Goal: Task Accomplishment & Management: Manage account settings

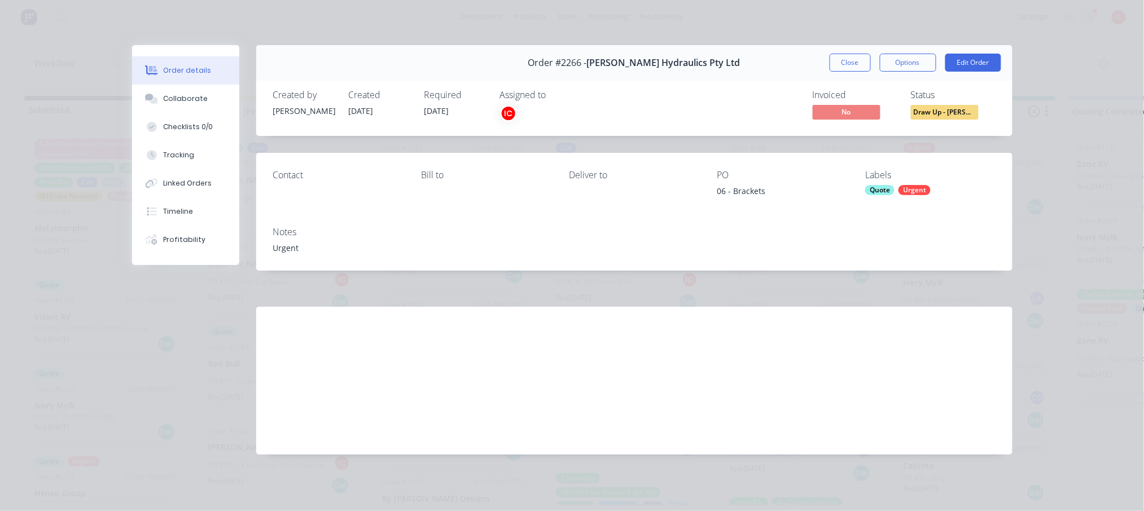
scroll to position [354, 0]
click at [851, 63] on button "Close" at bounding box center [849, 63] width 41 height 18
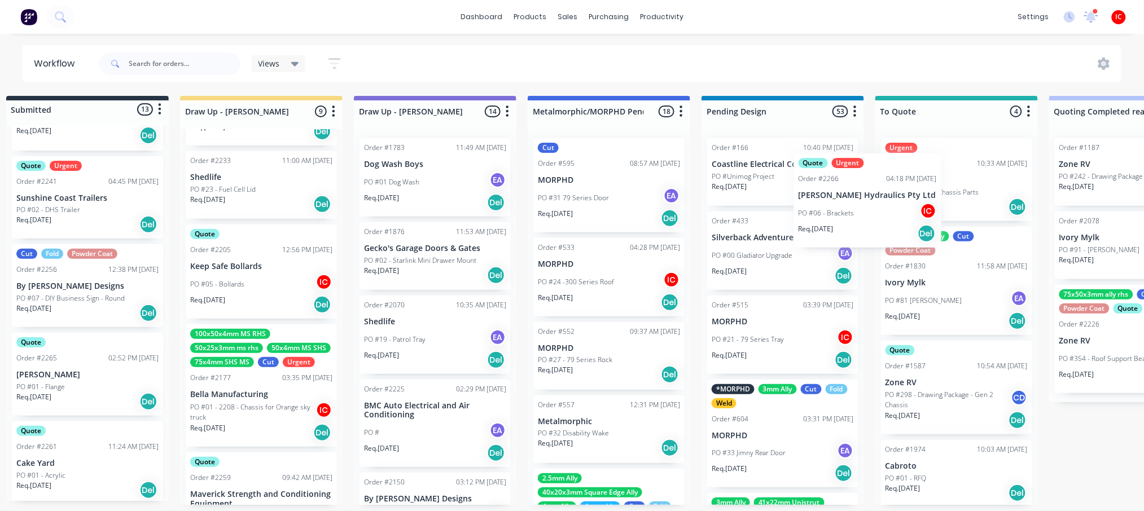
scroll to position [5, 19]
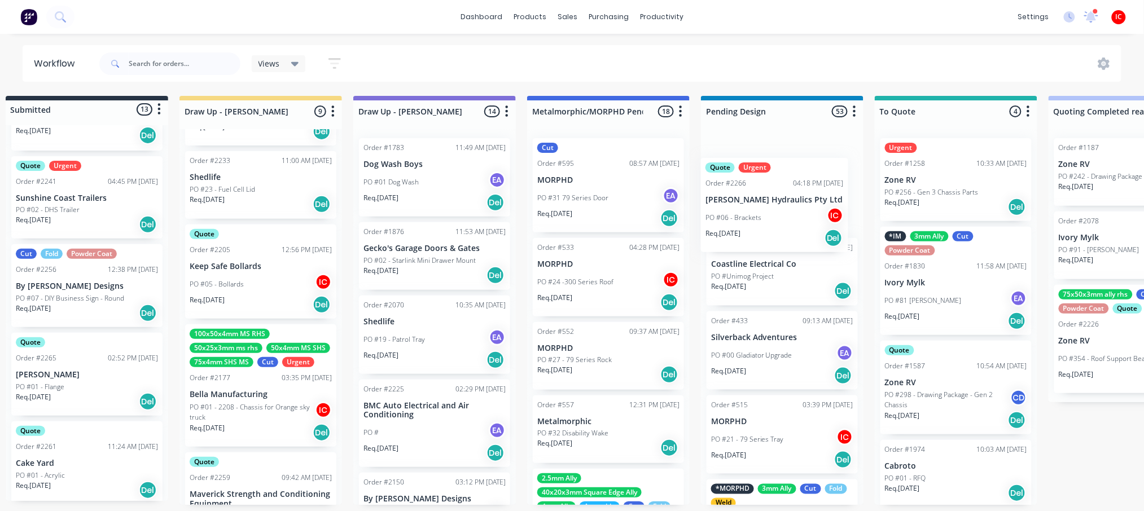
drag, startPoint x: 262, startPoint y: 379, endPoint x: 762, endPoint y: 214, distance: 526.3
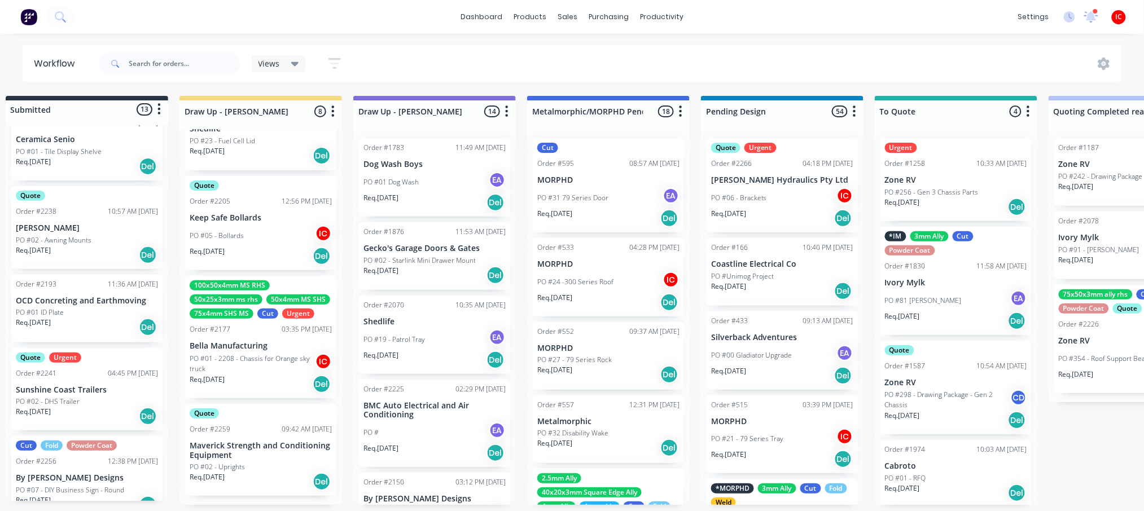
scroll to position [677, 0]
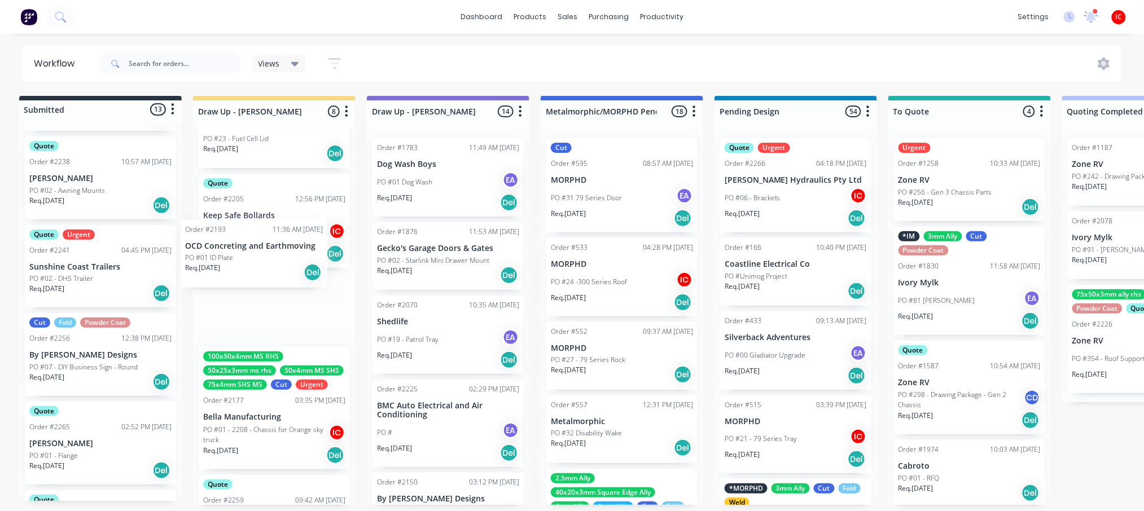
drag, startPoint x: 94, startPoint y: 268, endPoint x: 285, endPoint y: 241, distance: 193.7
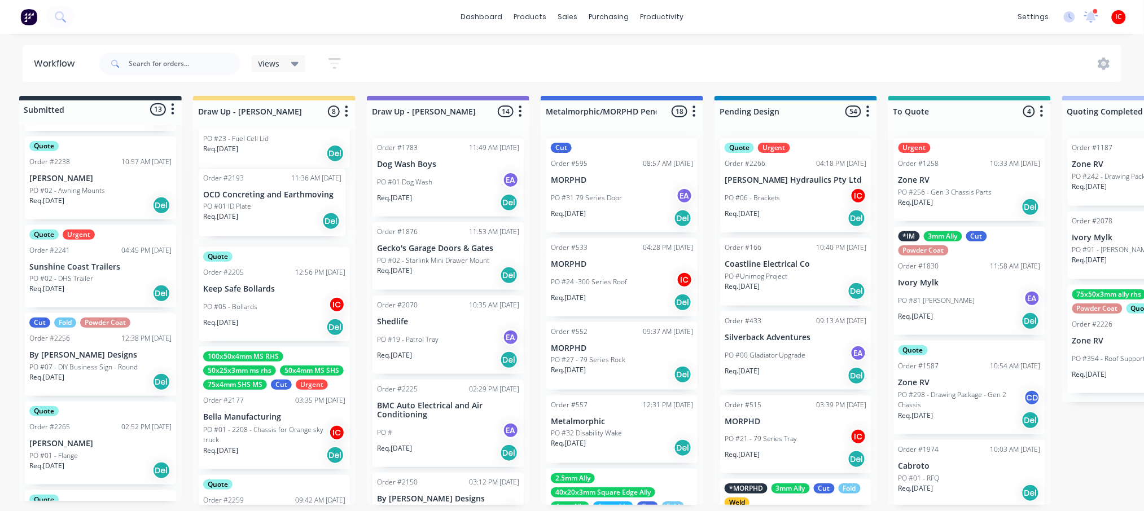
scroll to position [5, 5]
click at [292, 217] on div "Req. [DATE] Del" at bounding box center [275, 226] width 142 height 19
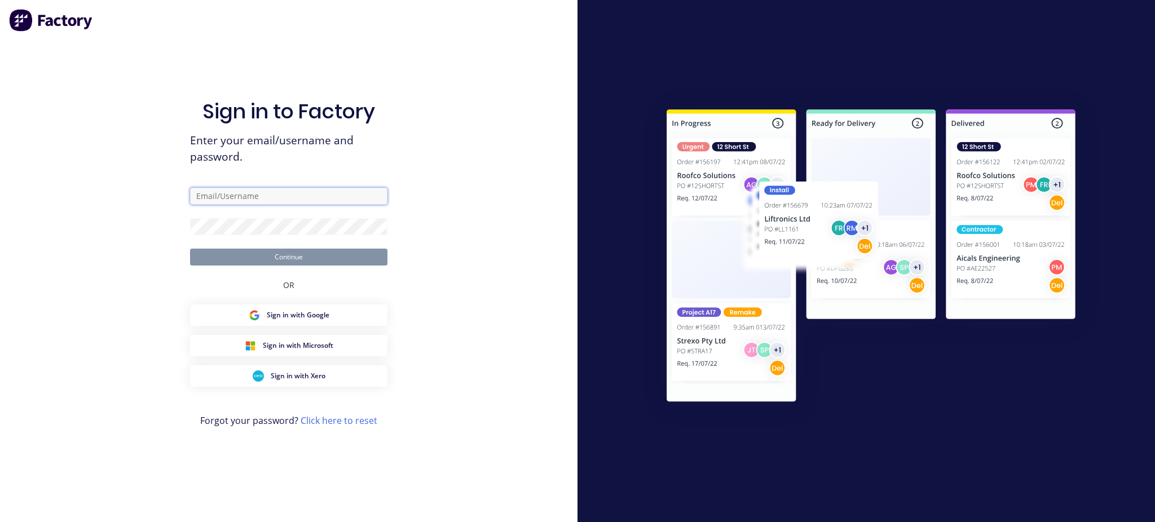
type input "[PERSON_NAME][EMAIL_ADDRESS][DOMAIN_NAME]"
click at [304, 256] on button "Continue" at bounding box center [288, 257] width 197 height 17
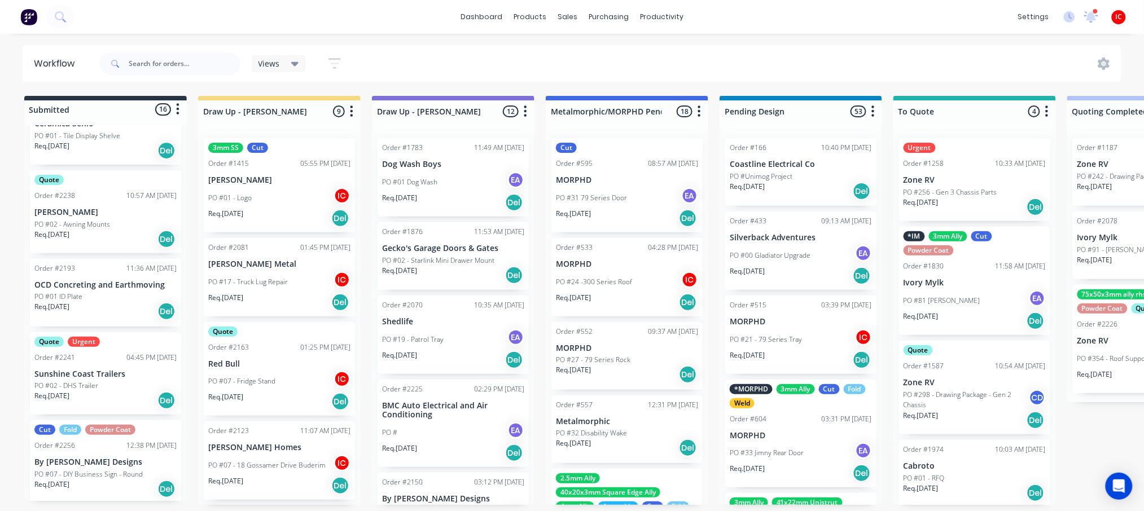
scroll to position [677, 0]
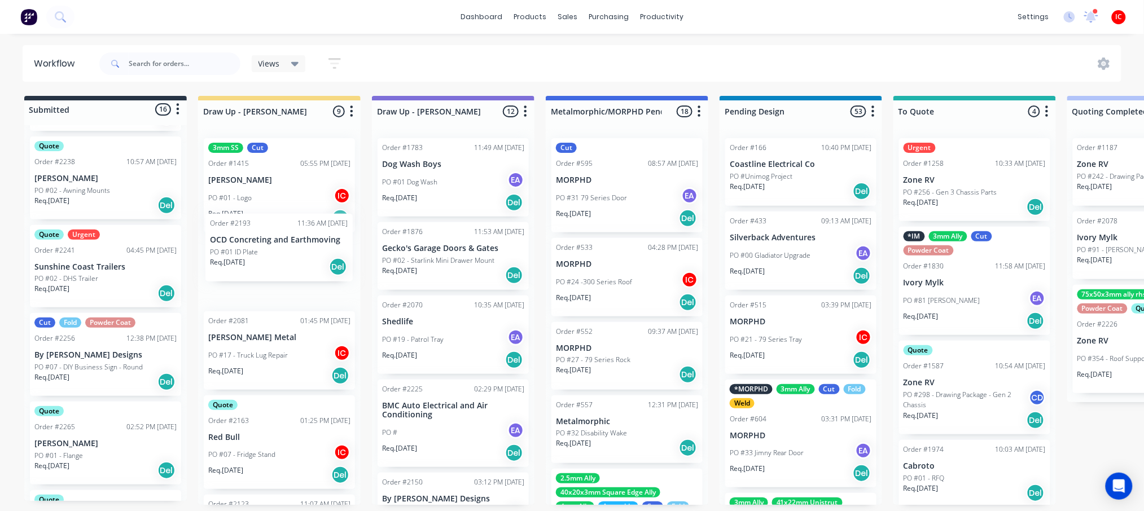
drag, startPoint x: 107, startPoint y: 267, endPoint x: 285, endPoint y: 257, distance: 178.6
click at [286, 278] on div "PO #01 ID Plate" at bounding box center [279, 276] width 142 height 10
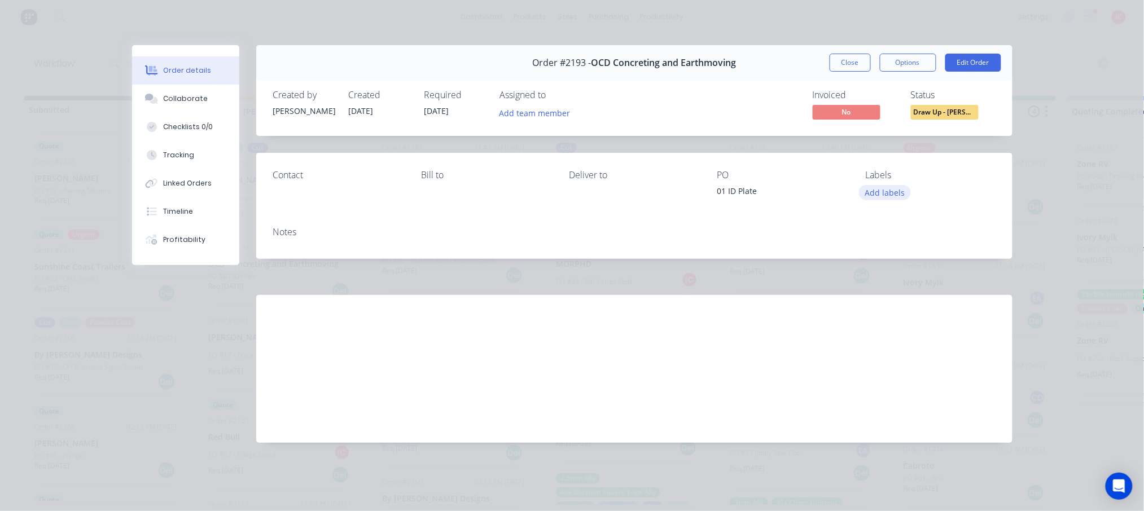
click at [890, 195] on button "Add labels" at bounding box center [885, 192] width 52 height 15
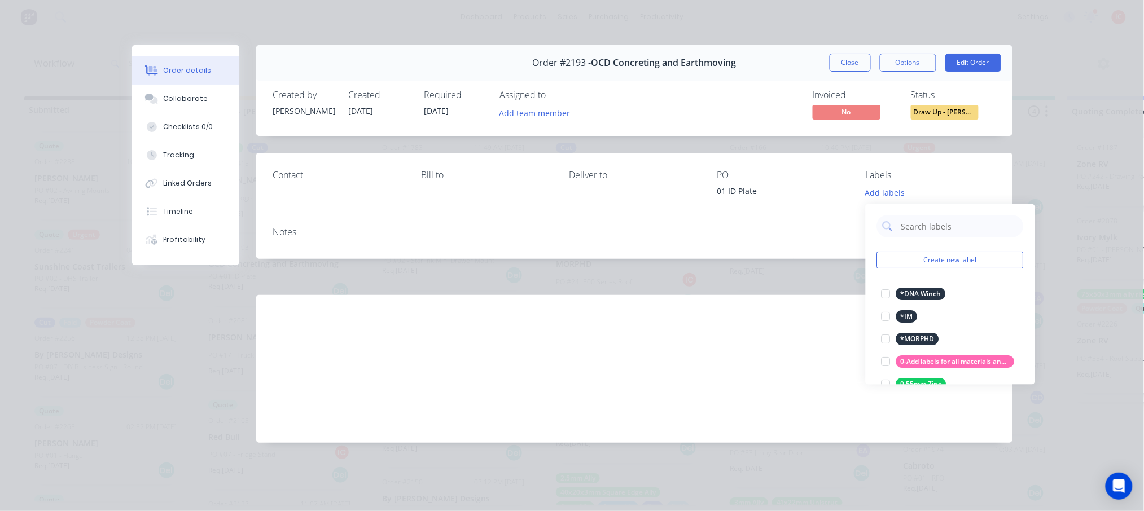
click at [924, 160] on div "Contact [PERSON_NAME] to Deliver to PO 01 ID Plate Labels Add labels" at bounding box center [634, 185] width 756 height 65
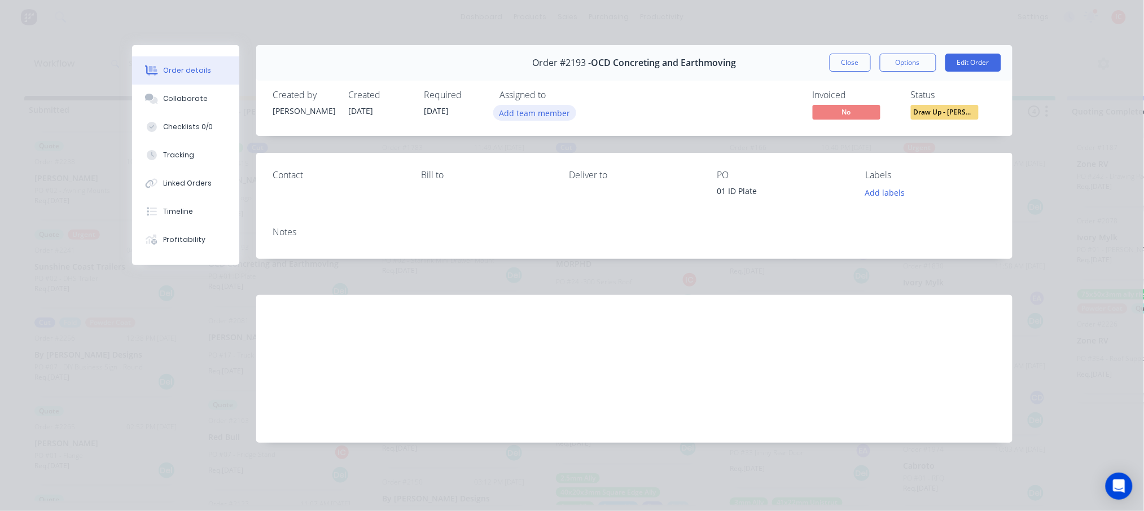
click at [553, 116] on button "Add team member" at bounding box center [534, 112] width 83 height 15
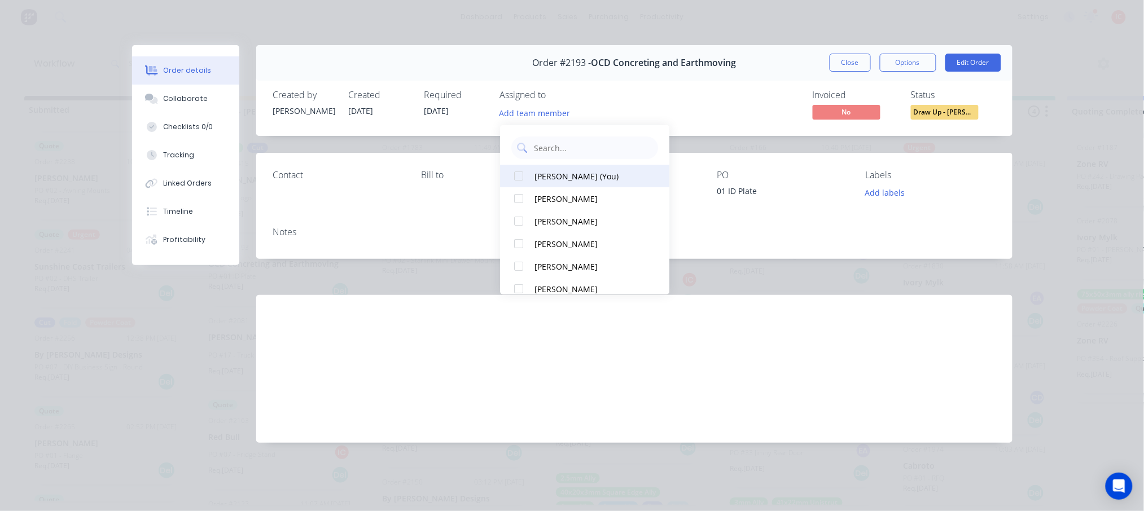
click at [562, 175] on div "[PERSON_NAME] (You)" at bounding box center [590, 176] width 113 height 12
click at [665, 85] on div "Created by [PERSON_NAME] Created [DATE] Required [DATE] Assigned to IC Invoiced…" at bounding box center [634, 106] width 756 height 60
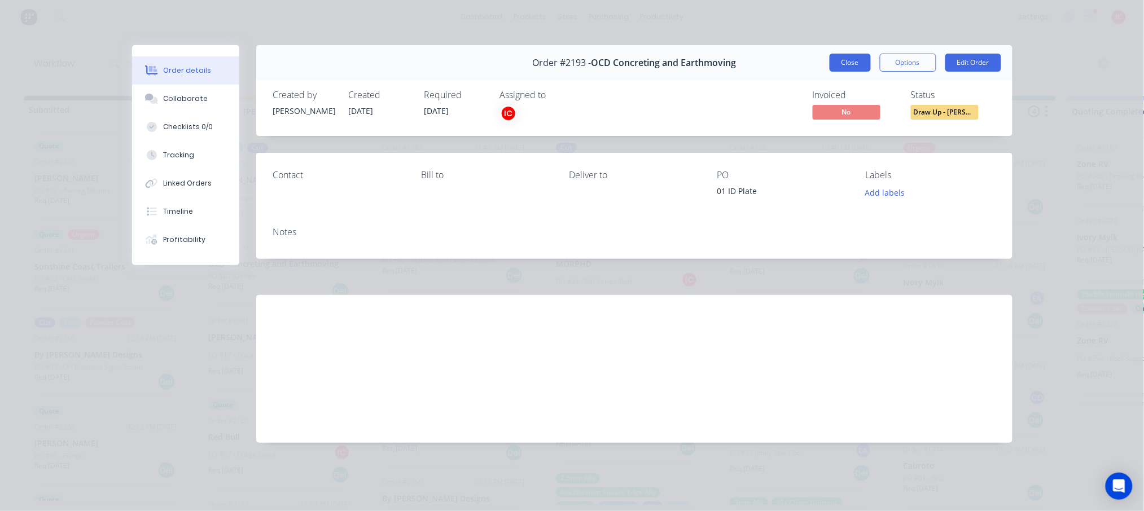
click at [845, 61] on button "Close" at bounding box center [849, 63] width 41 height 18
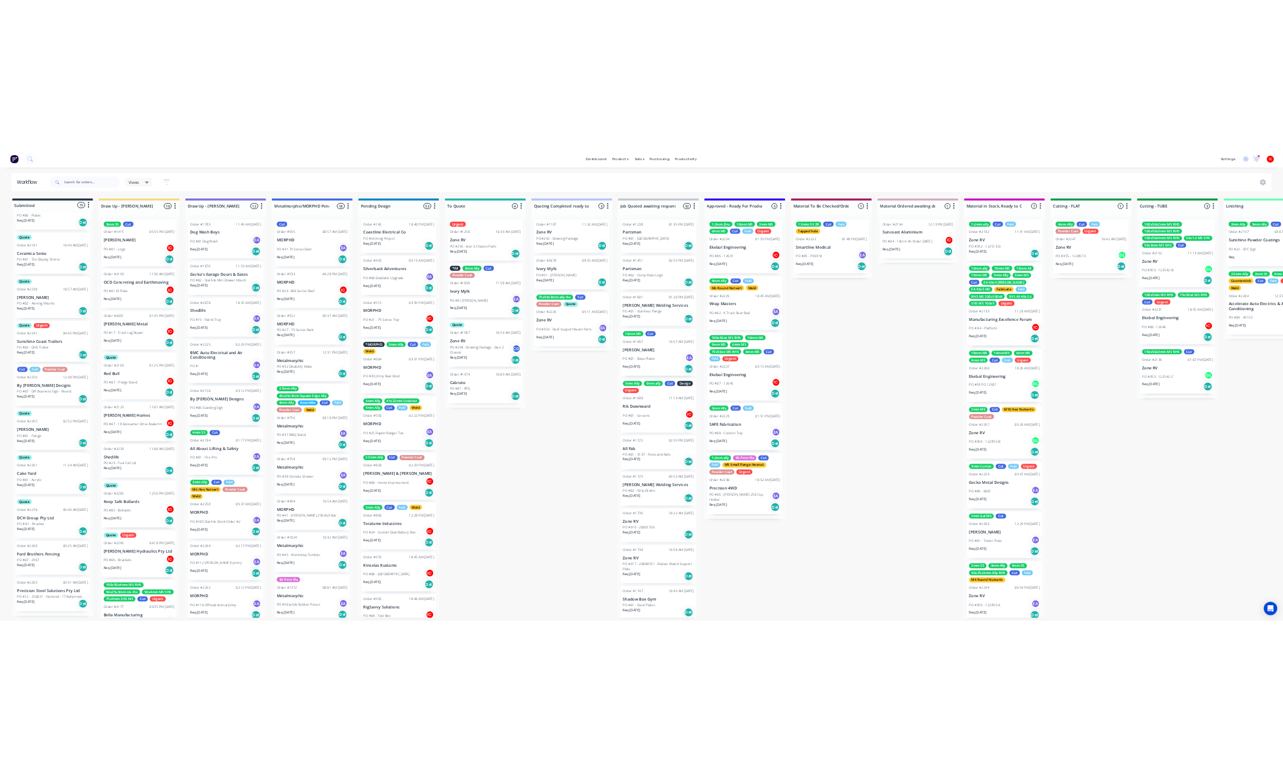
scroll to position [548, 0]
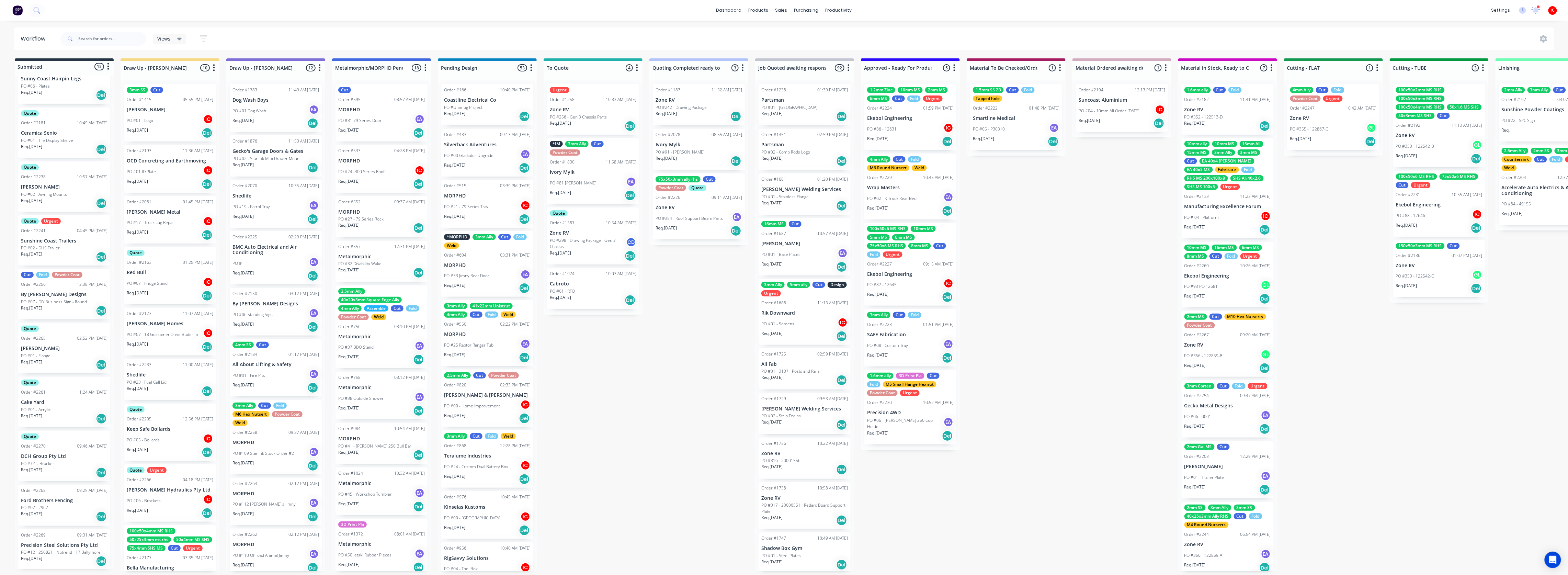
click at [177, 172] on div "PO #01 ID Plate IC" at bounding box center [170, 171] width 86 height 13
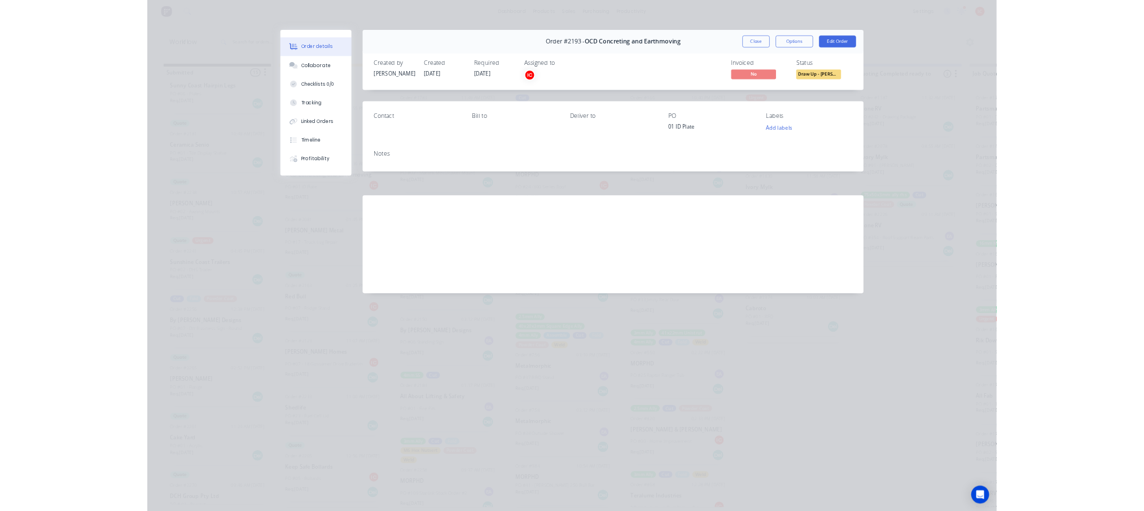
scroll to position [548, 0]
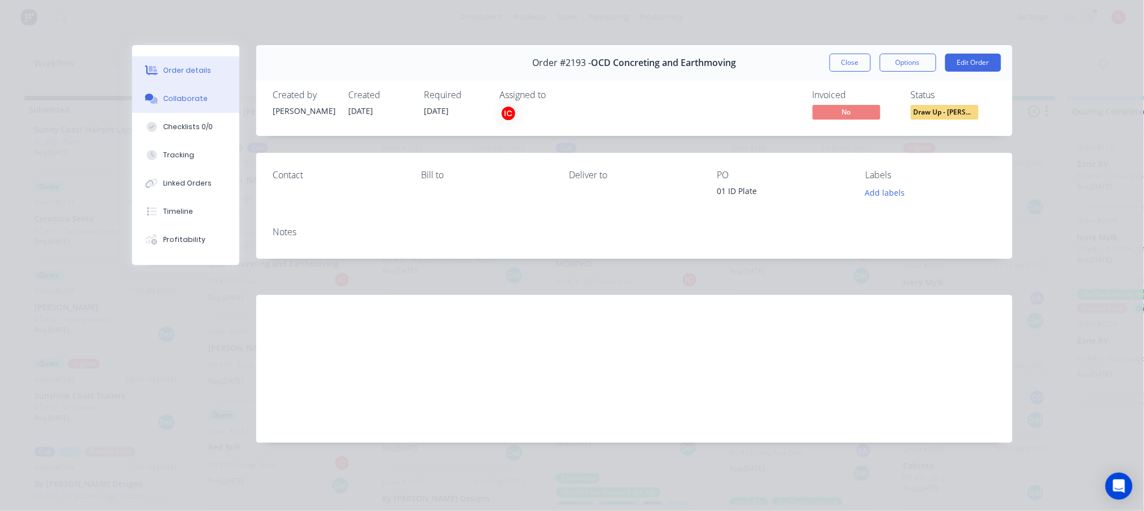
click at [192, 103] on div "Collaborate" at bounding box center [185, 99] width 45 height 10
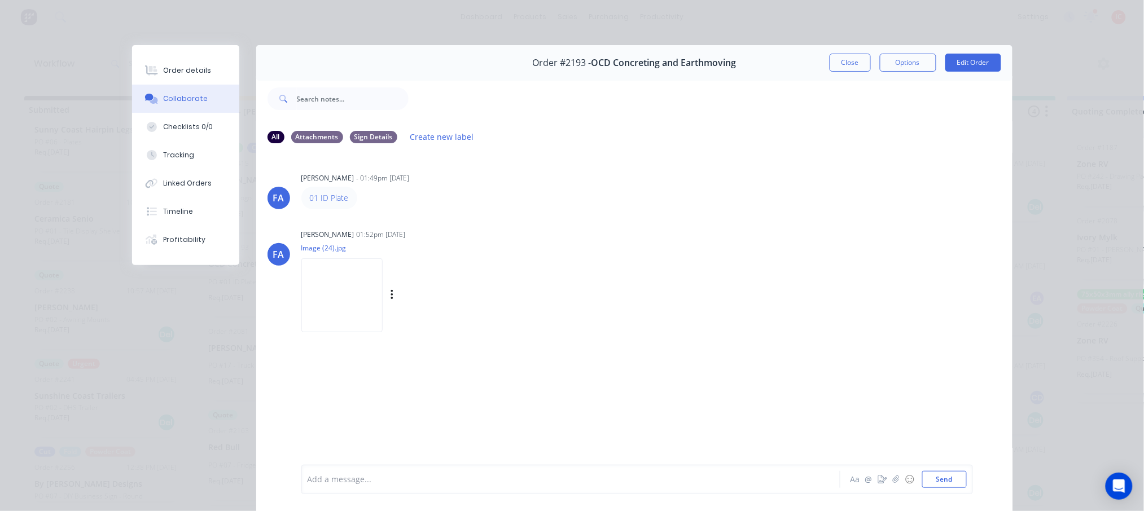
click at [328, 302] on img at bounding box center [341, 295] width 81 height 74
